Goal: Task Accomplishment & Management: Manage account settings

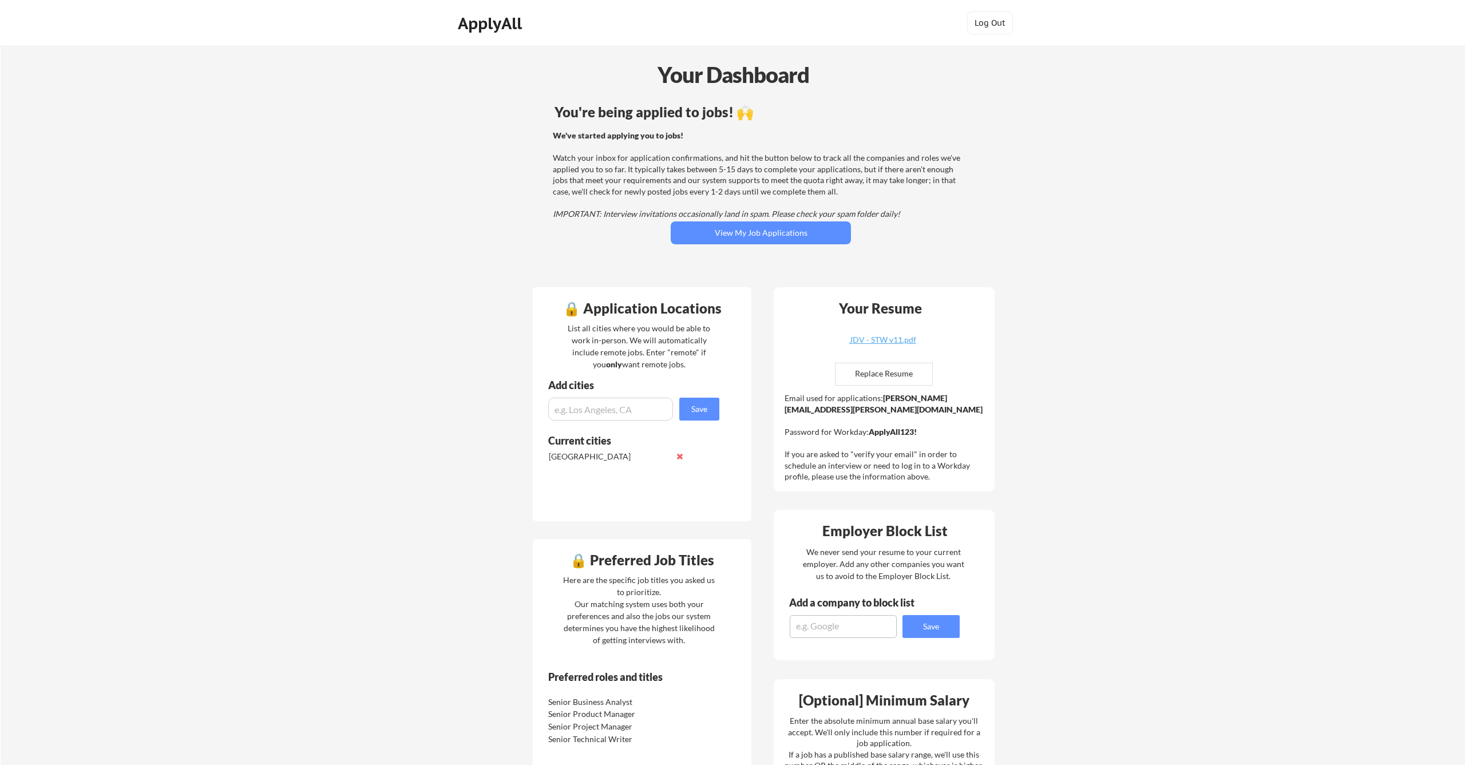
click at [893, 374] on input "file" at bounding box center [884, 374] width 97 height 22
type input "C:\fakepath\JDV - STW v12.pdf"
click at [773, 231] on button "View My Job Applications" at bounding box center [761, 232] width 180 height 23
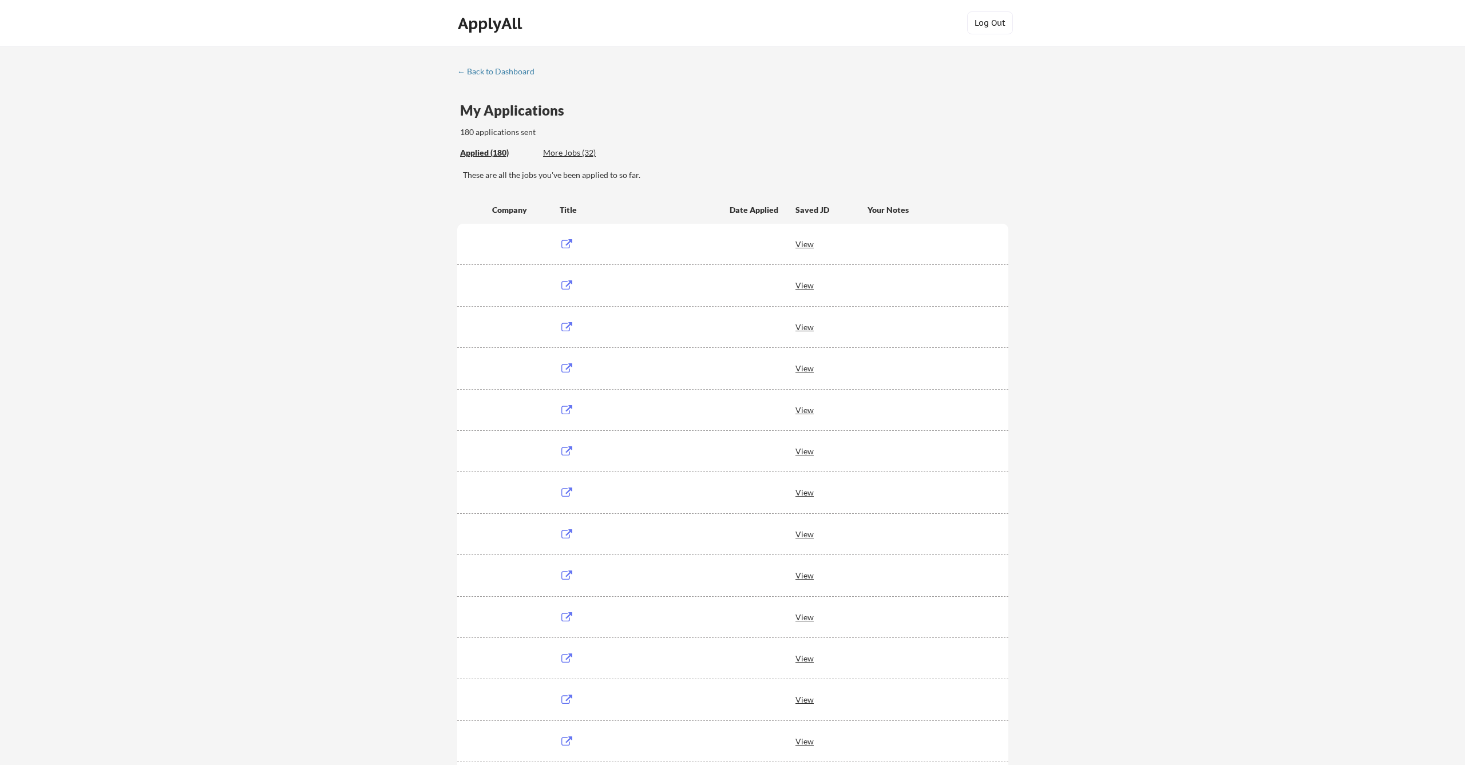
click at [579, 153] on div "More Jobs (32)" at bounding box center [585, 152] width 84 height 11
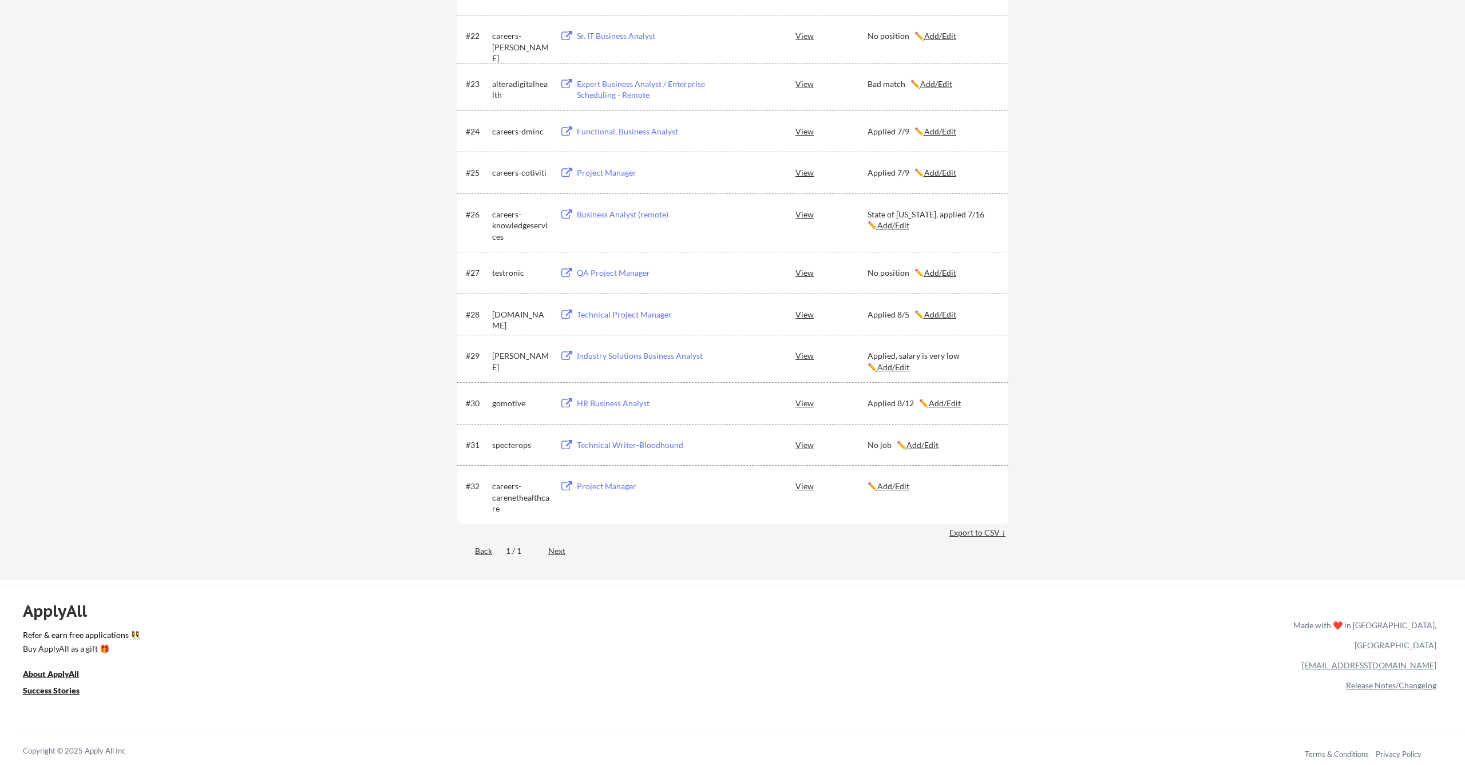
scroll to position [1221, 0]
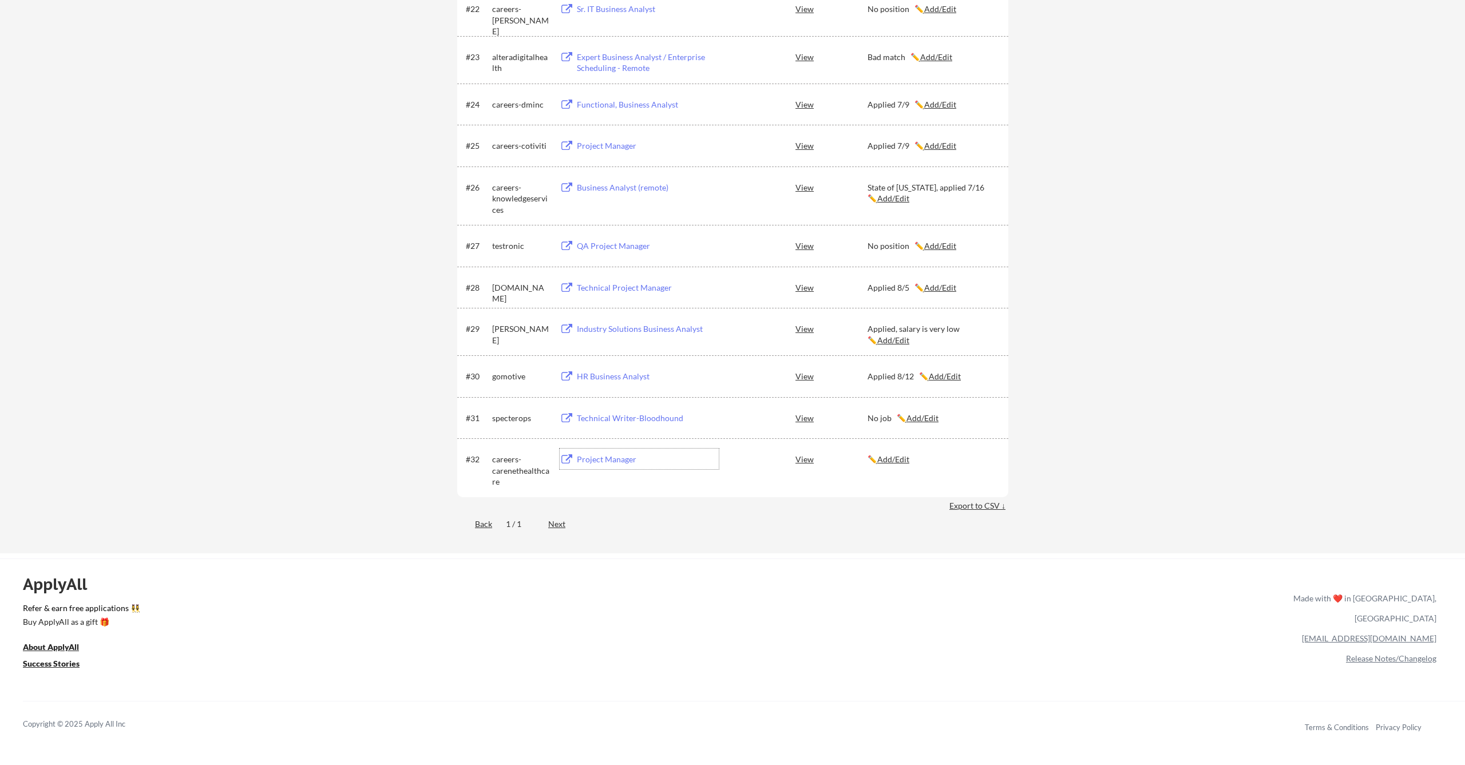
click at [607, 457] on div "Project Manager" at bounding box center [648, 459] width 142 height 11
click at [898, 455] on u "Add/Edit" at bounding box center [893, 459] width 32 height 10
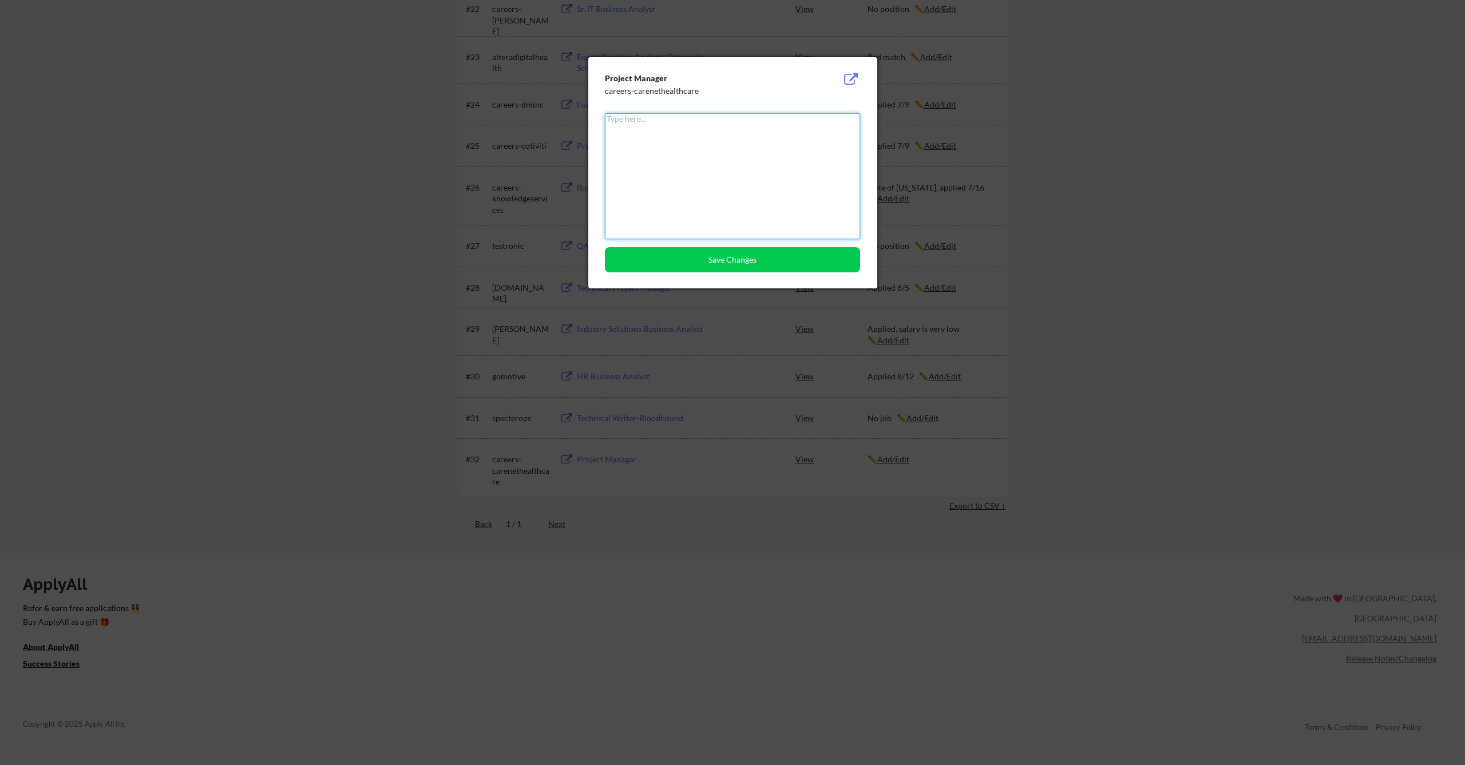
click at [689, 155] on textarea at bounding box center [732, 176] width 255 height 126
type textarea "No job"
click at [698, 266] on button "Save Changes" at bounding box center [732, 259] width 255 height 25
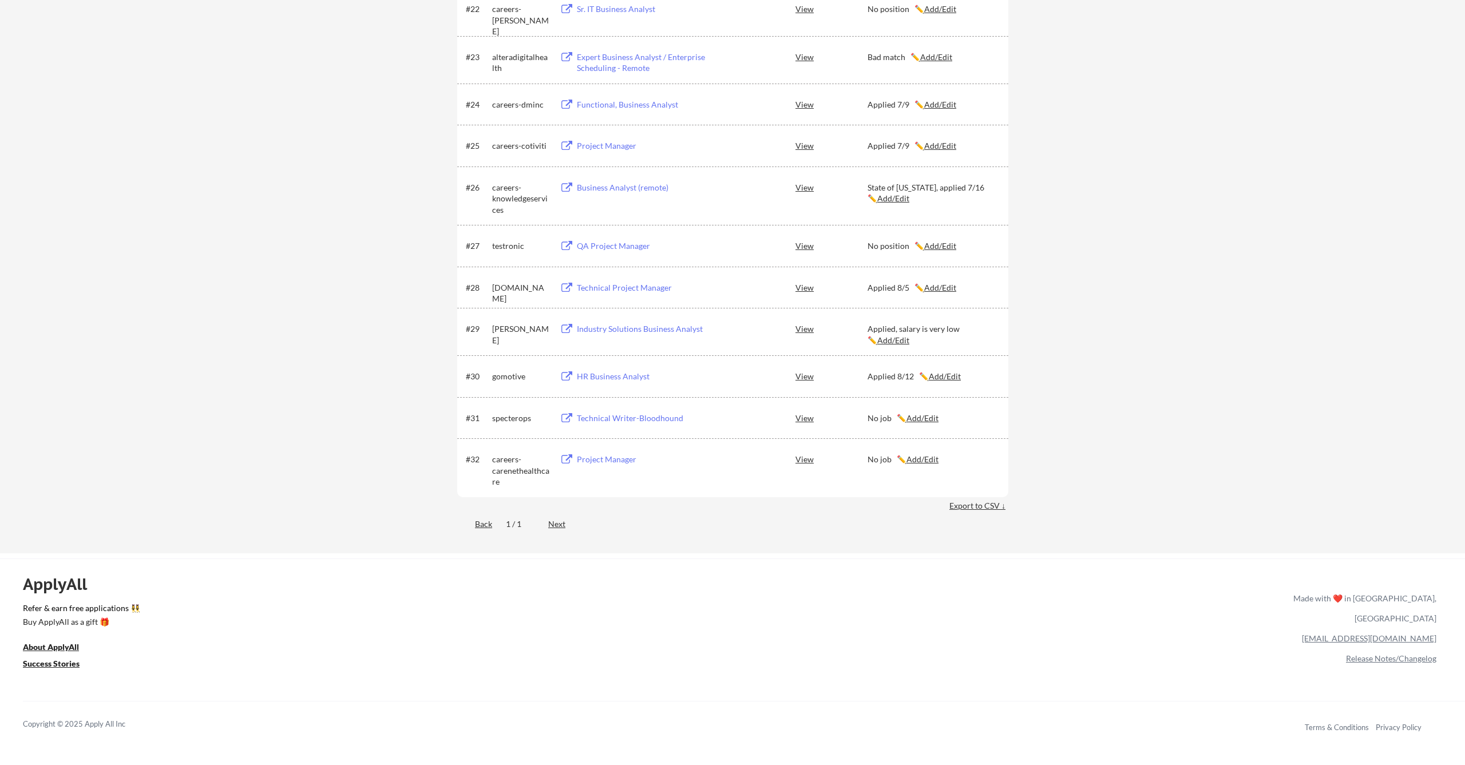
drag, startPoint x: 1127, startPoint y: 299, endPoint x: 1053, endPoint y: 329, distance: 80.7
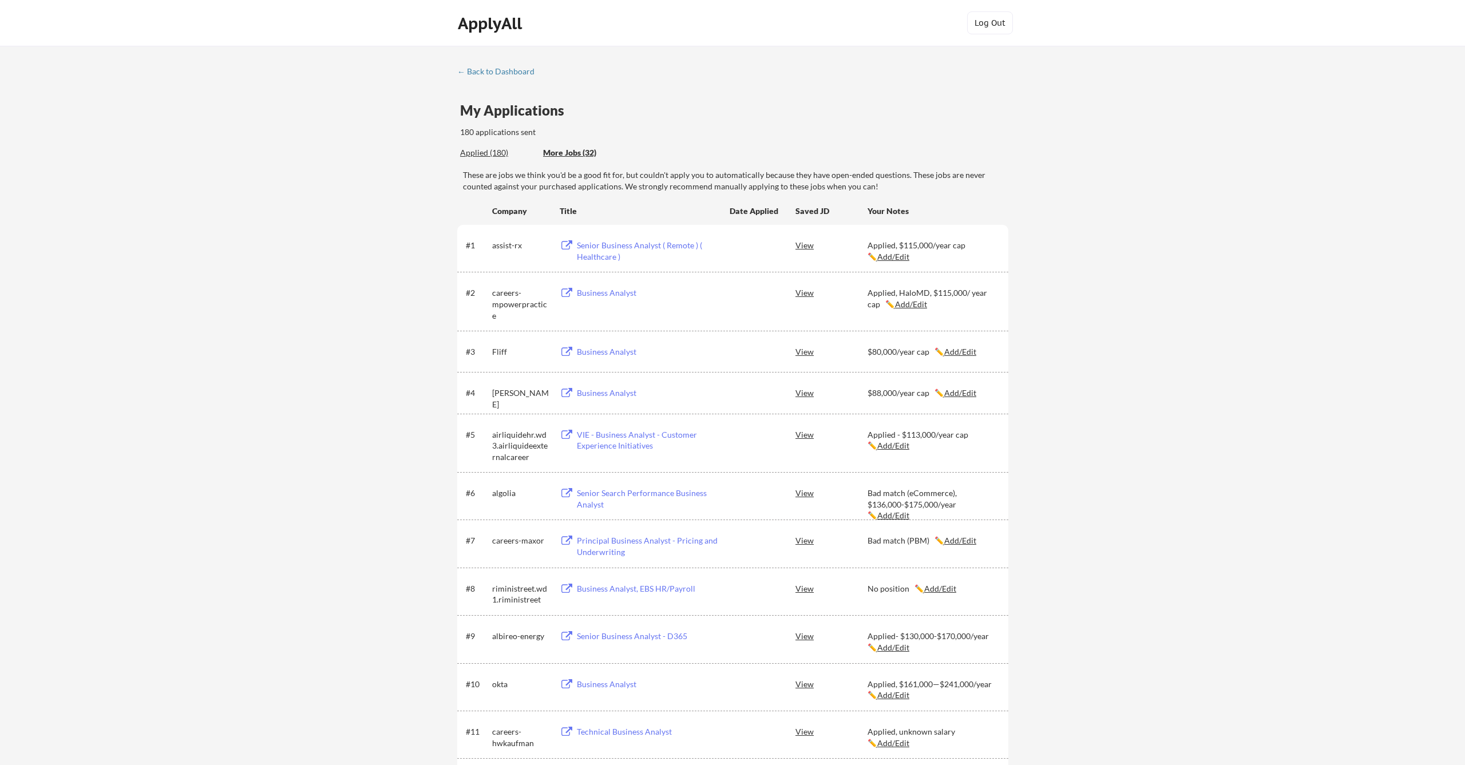
scroll to position [0, 0]
click at [494, 147] on div "Applied (180) More Jobs (32)" at bounding box center [543, 152] width 167 height 23
click at [493, 154] on div "Applied (180)" at bounding box center [497, 152] width 74 height 11
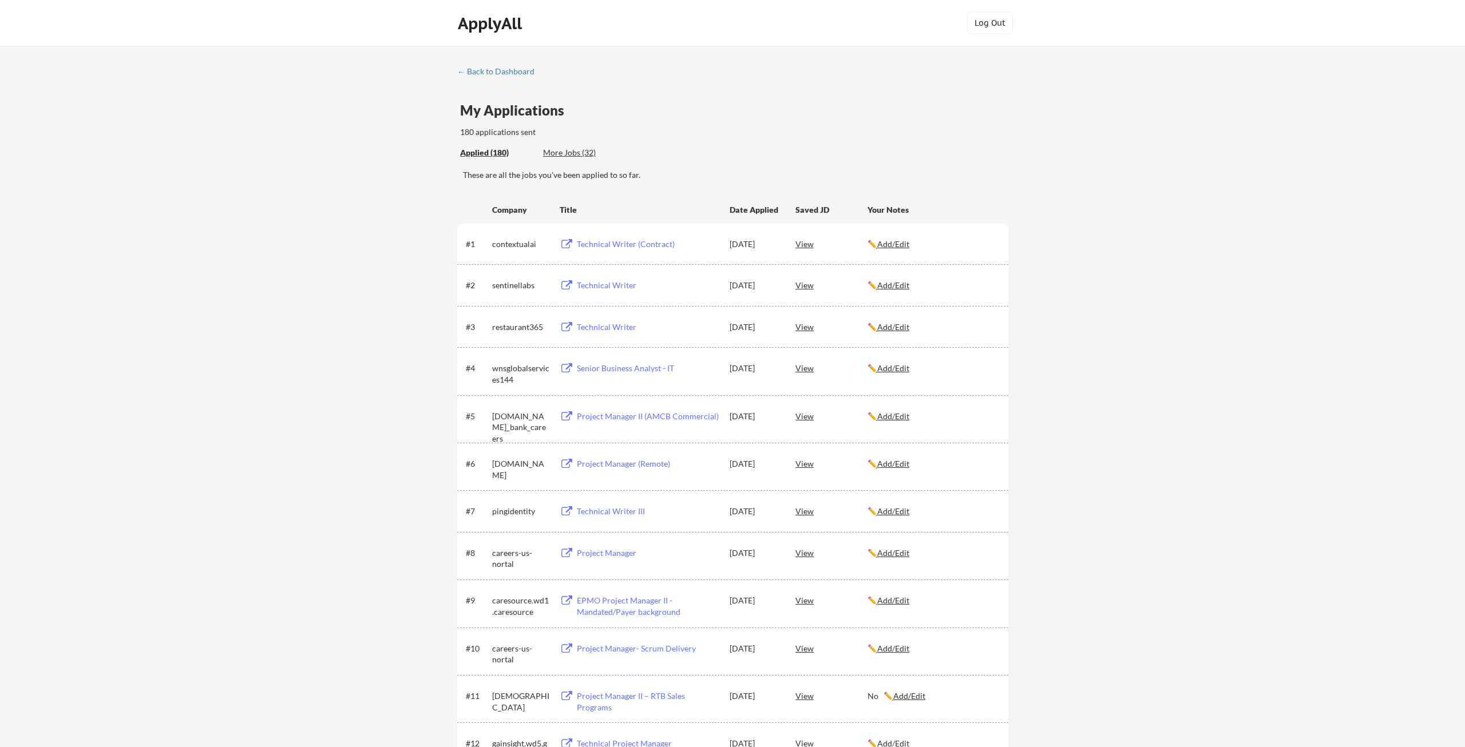
scroll to position [-1, 0]
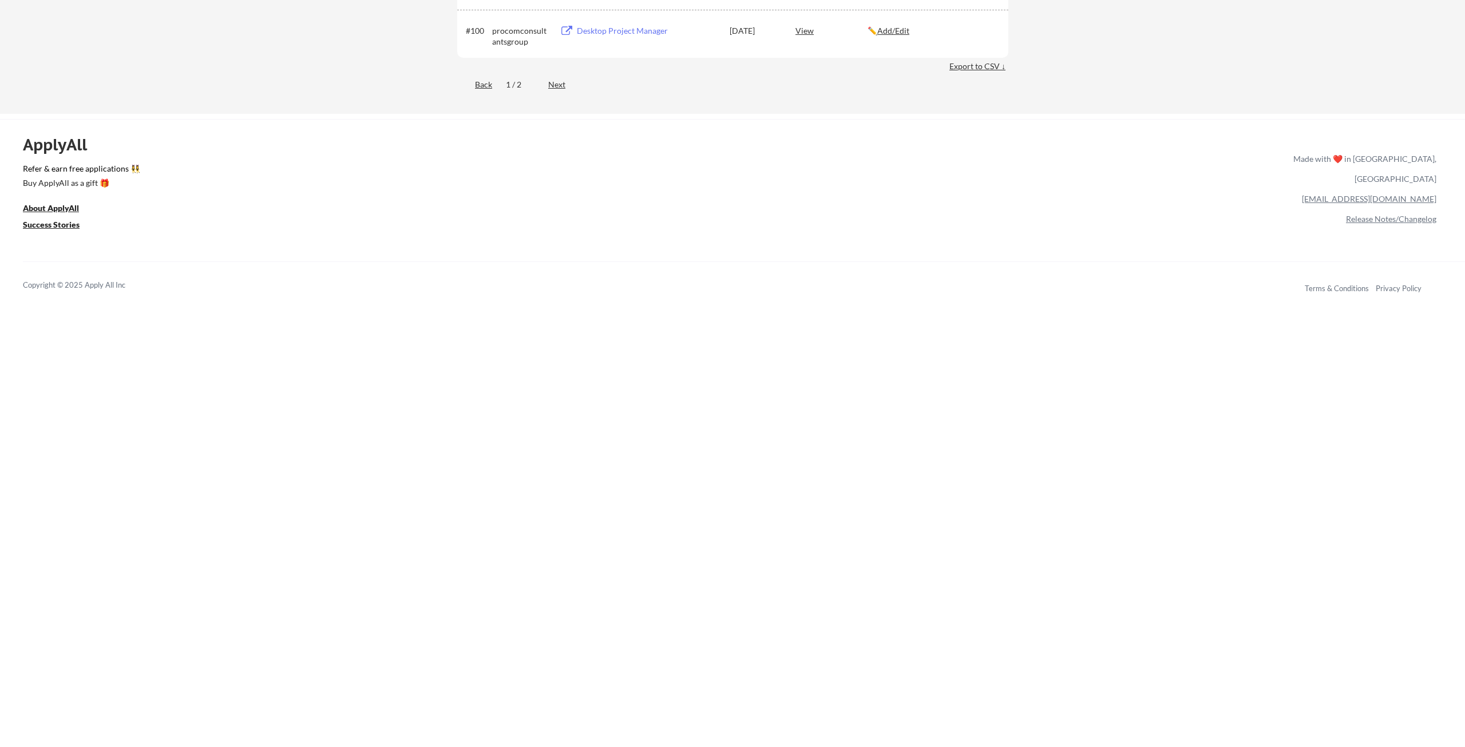
scroll to position [4813, 0]
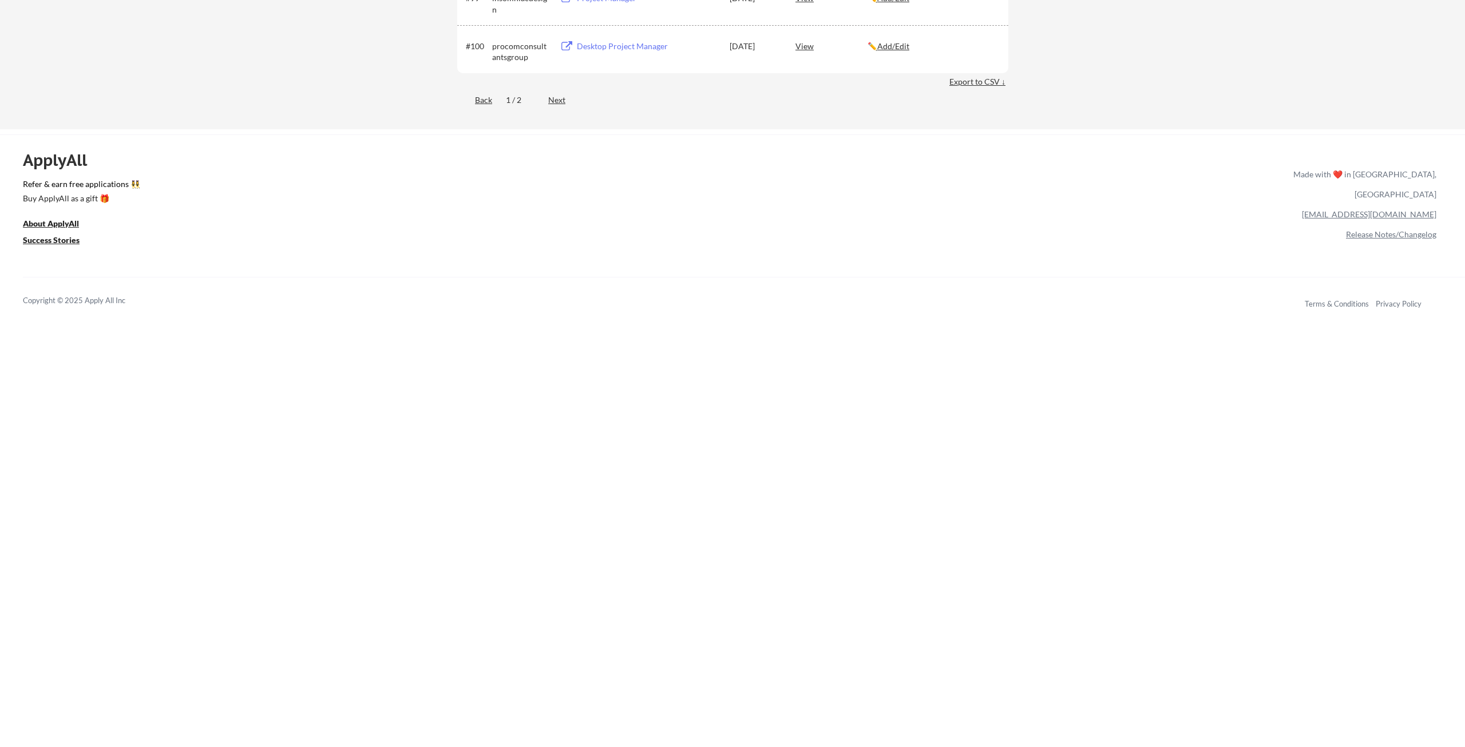
click at [559, 101] on div "Next" at bounding box center [563, 99] width 30 height 11
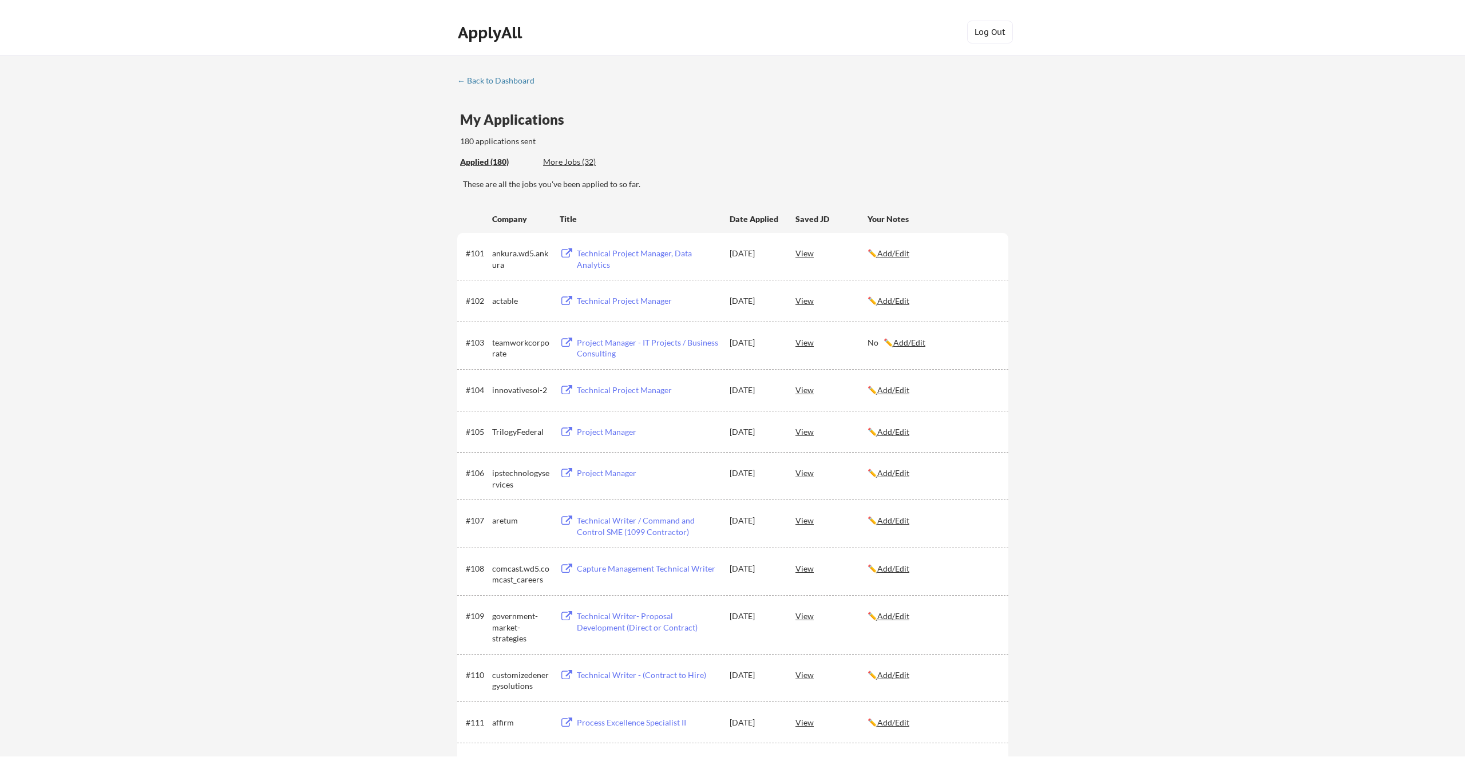
scroll to position [0, 0]
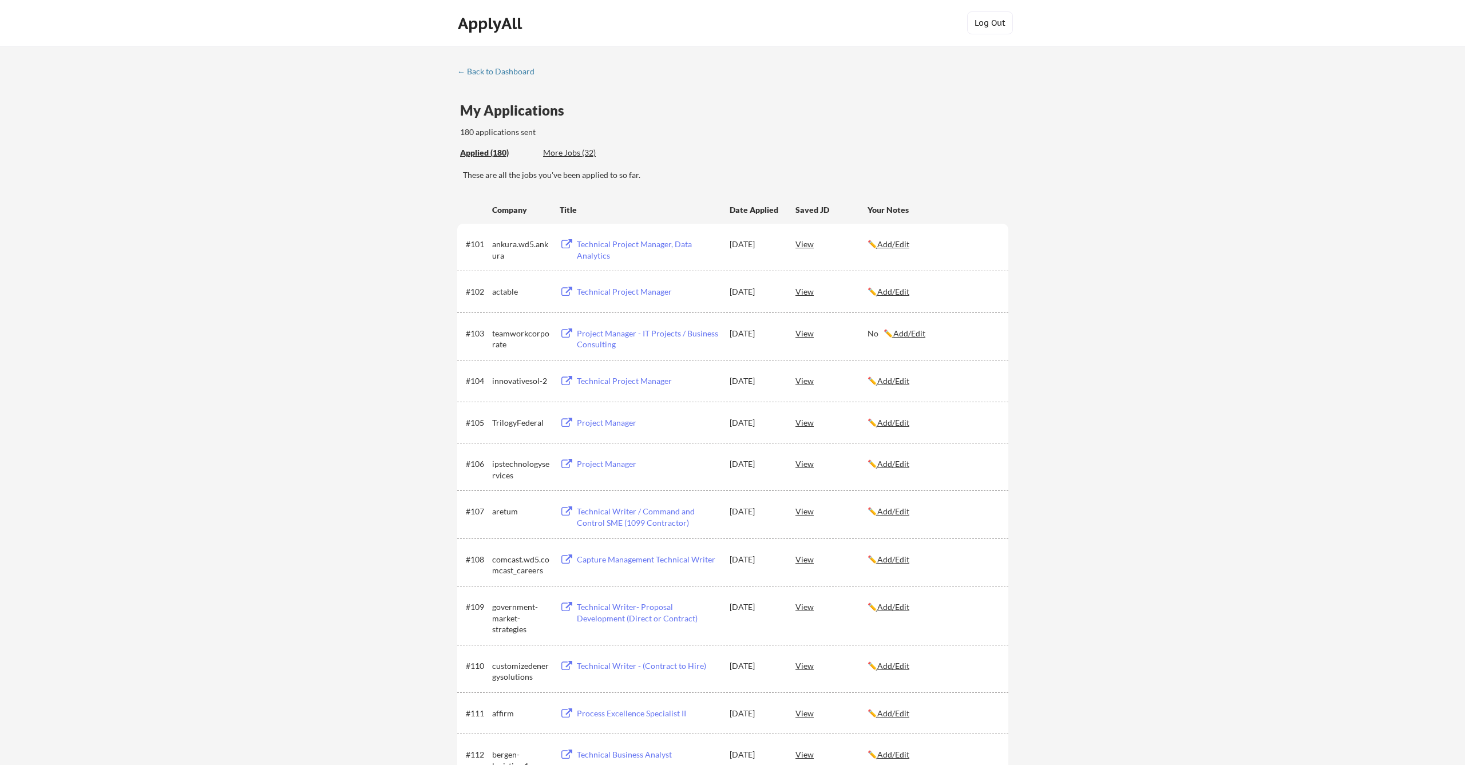
click at [894, 557] on u "Add/Edit" at bounding box center [893, 560] width 32 height 10
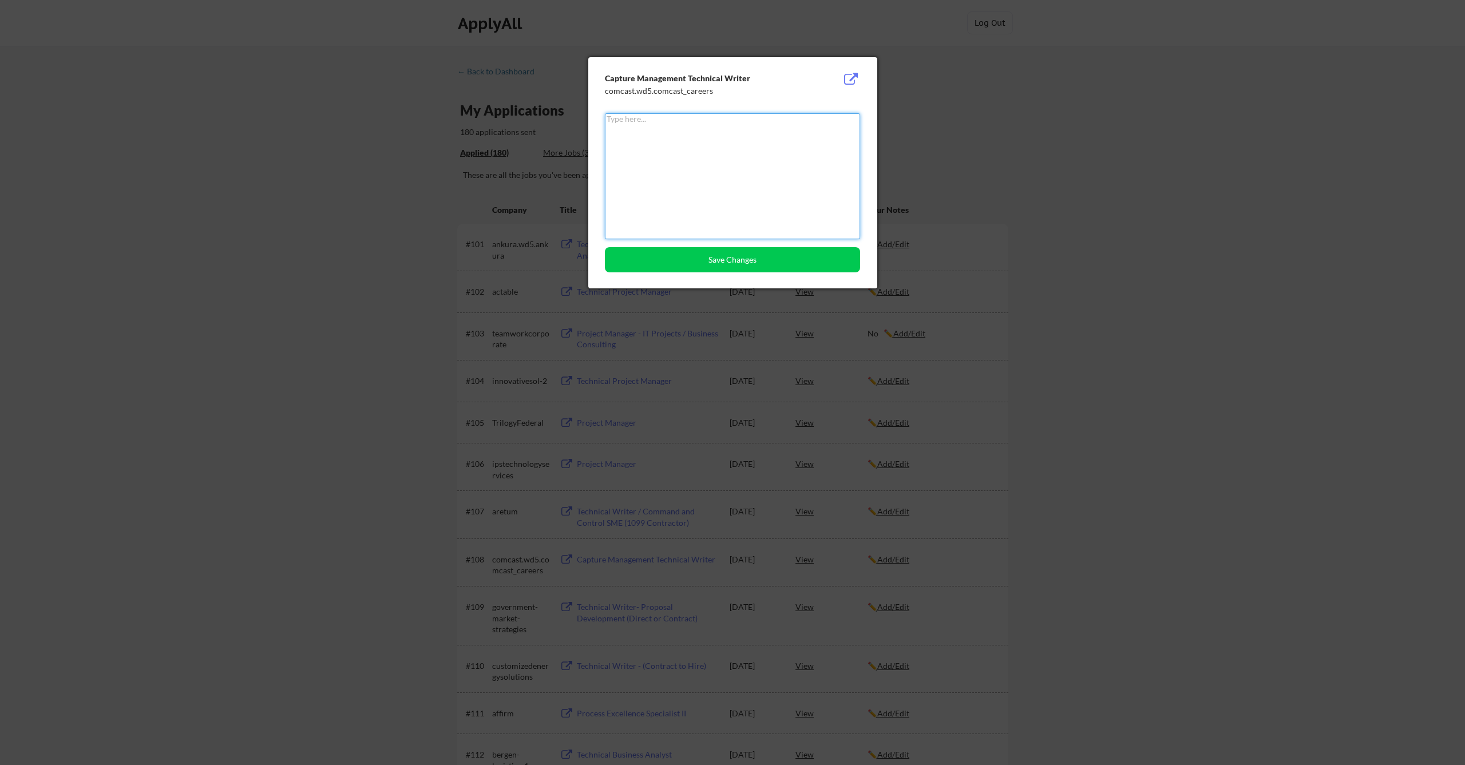
click at [751, 205] on textarea at bounding box center [732, 176] width 255 height 126
type textarea "No"
click at [754, 263] on button "Save Changes" at bounding box center [732, 259] width 255 height 25
